Goal: Find specific page/section: Find specific page/section

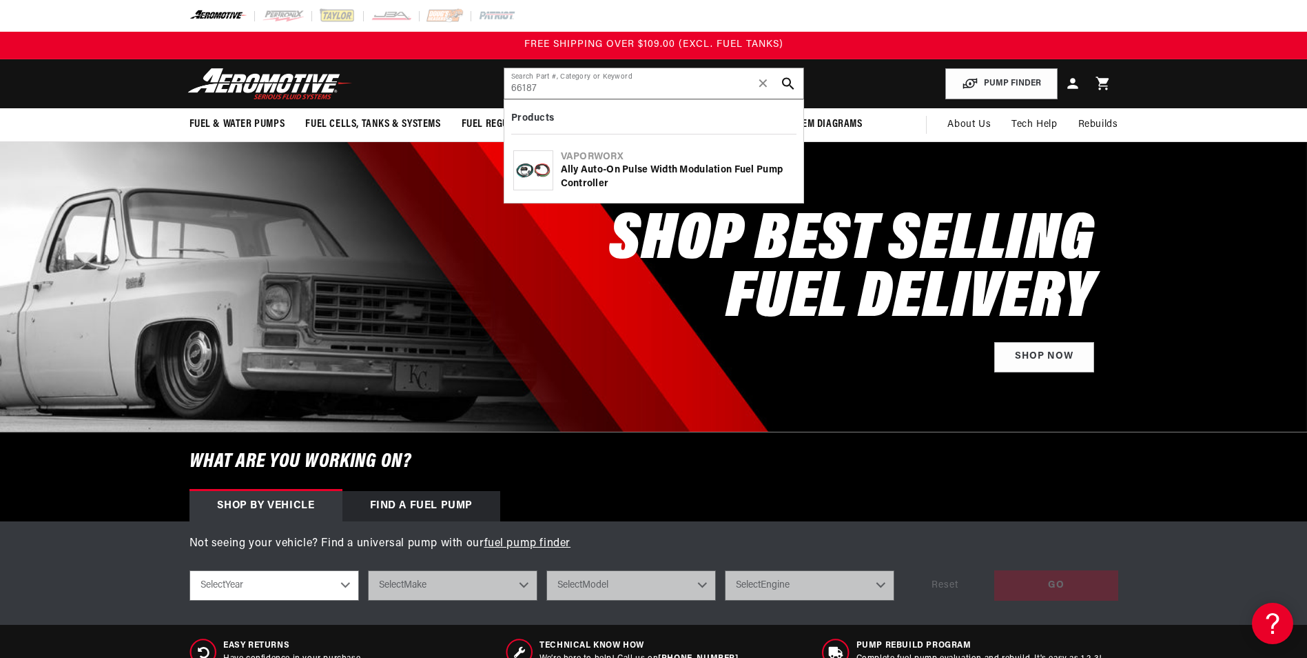
type input "66187"
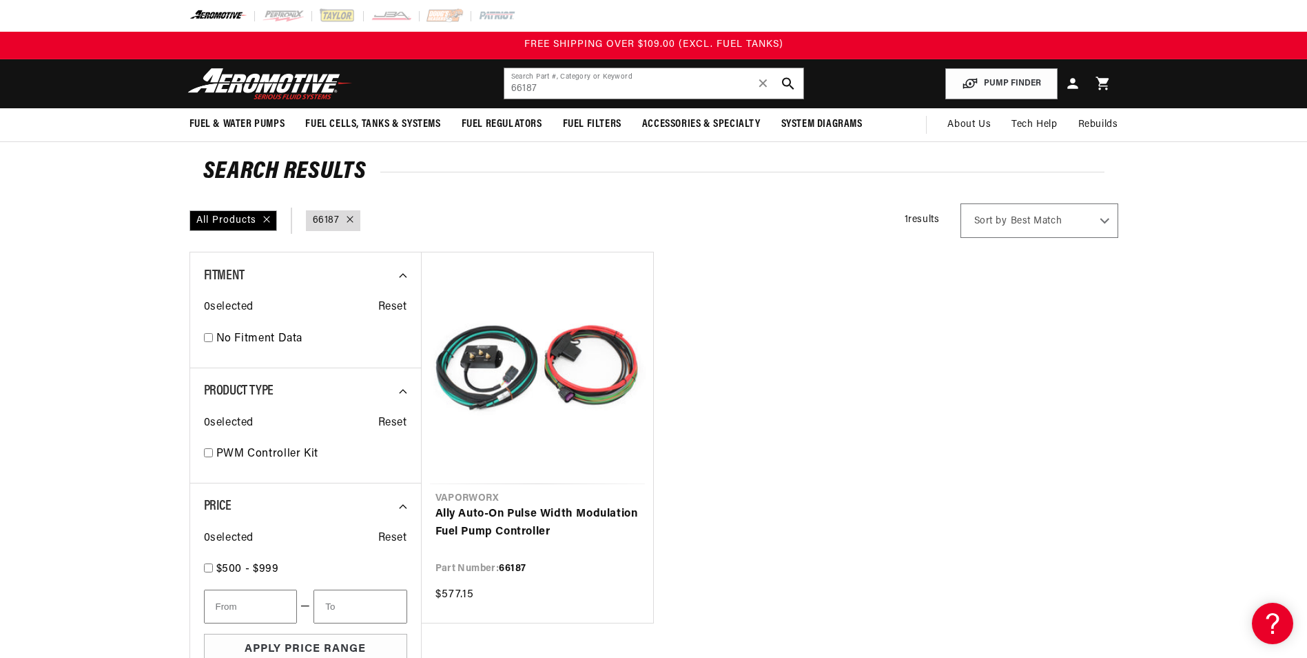
click at [859, 316] on ul "VaporWorx Ally Auto-On Pulse Width Modulation Fuel Pump Controller Part Number:…" at bounding box center [769, 438] width 697 height 372
click at [562, 87] on input "66187" at bounding box center [654, 83] width 299 height 30
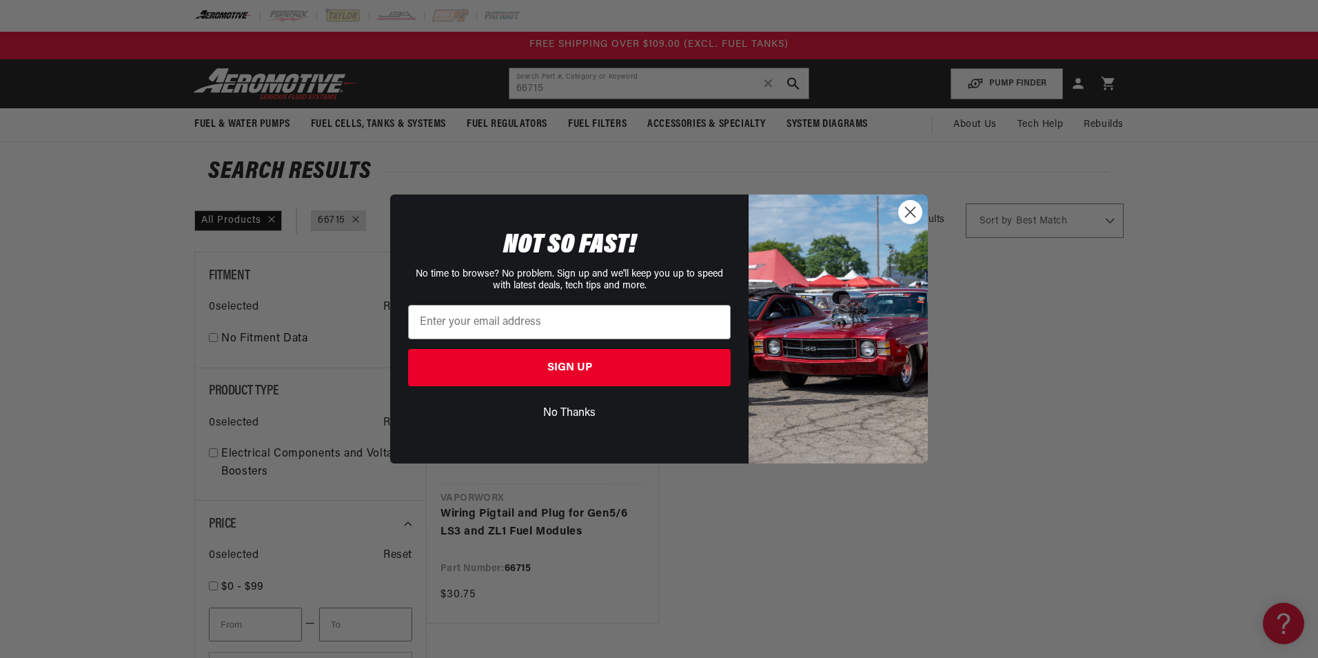
click at [896, 207] on img "POPUP Form" at bounding box center [838, 328] width 179 height 269
click at [906, 212] on circle "Close dialog" at bounding box center [910, 212] width 23 height 23
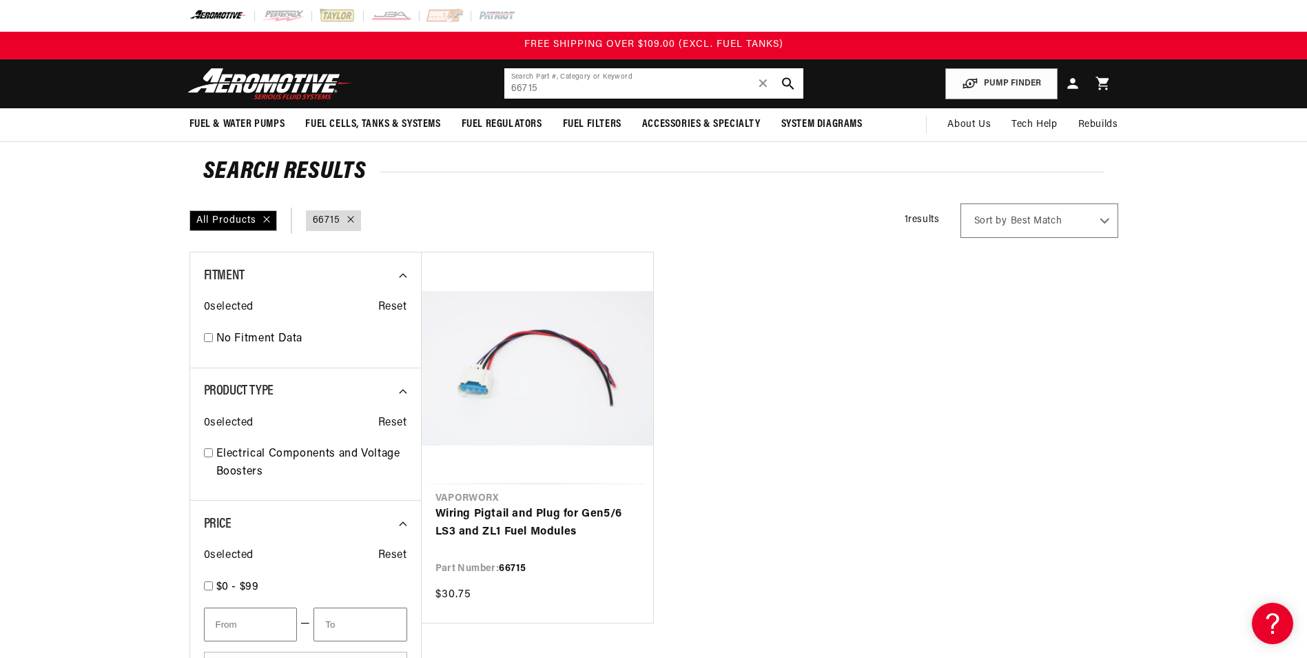
click at [635, 87] on input "66715" at bounding box center [654, 83] width 299 height 30
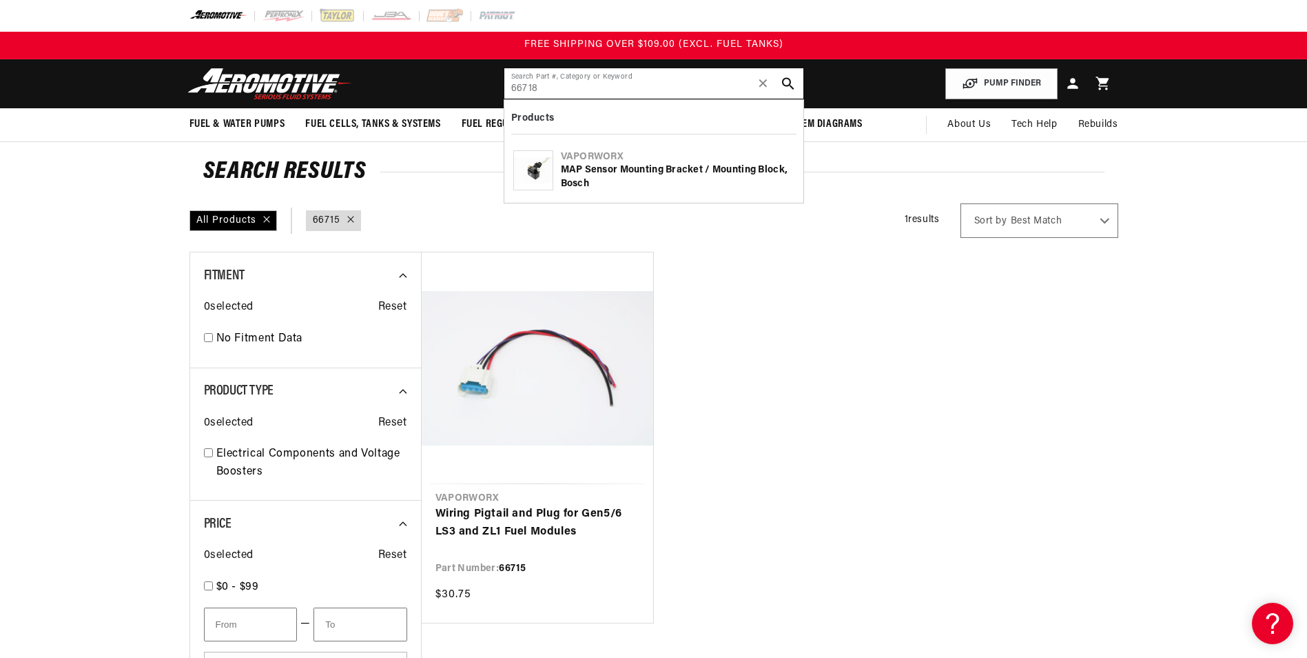
type input "66718"
